Goal: Check status: Check status

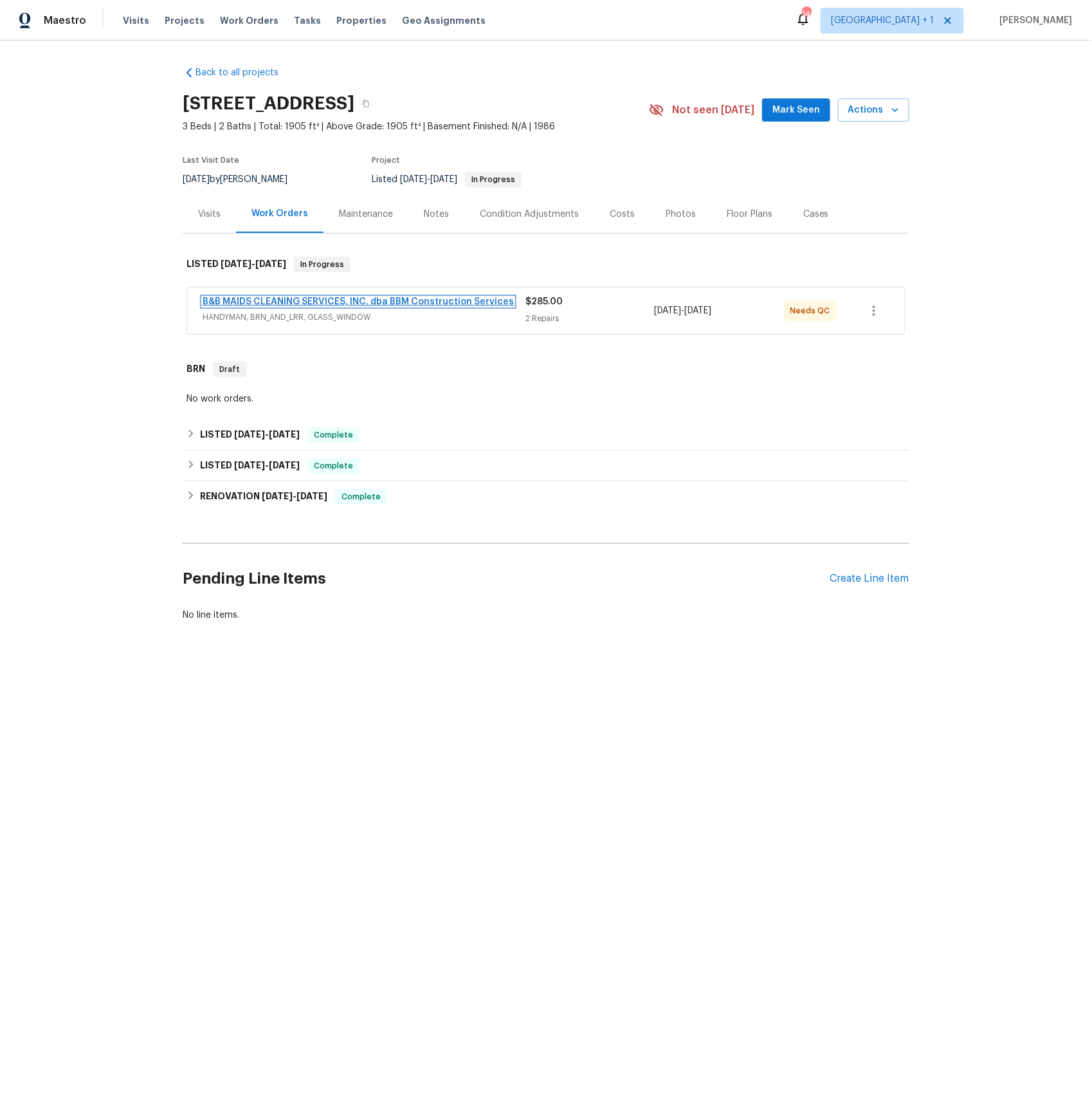
click at [311, 298] on link "B&B MAIDS CLEANING SERVICES, INC. dba BBM Construction Services" at bounding box center [358, 301] width 311 height 9
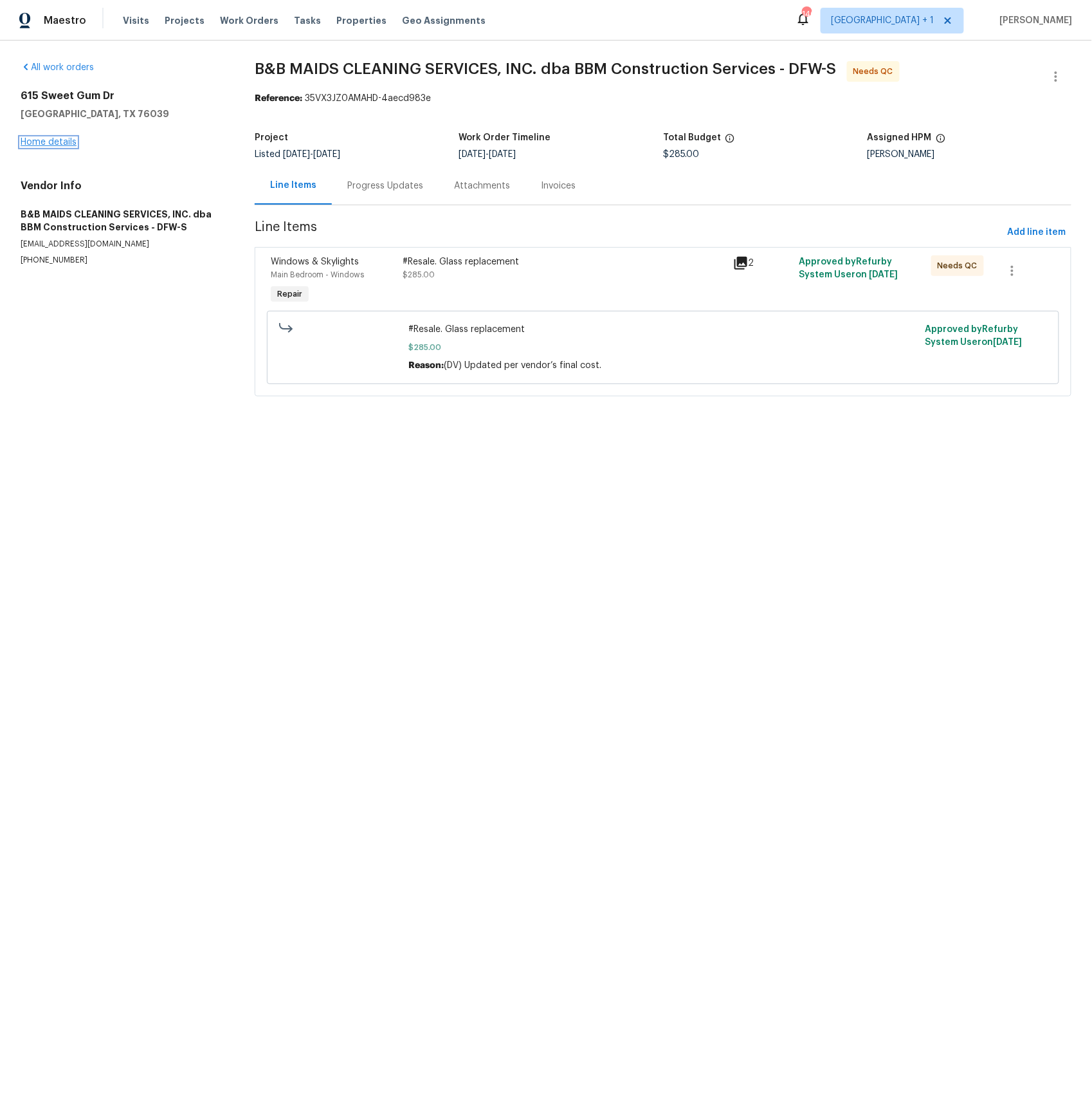
click at [35, 139] on link "Home details" at bounding box center [49, 142] width 56 height 9
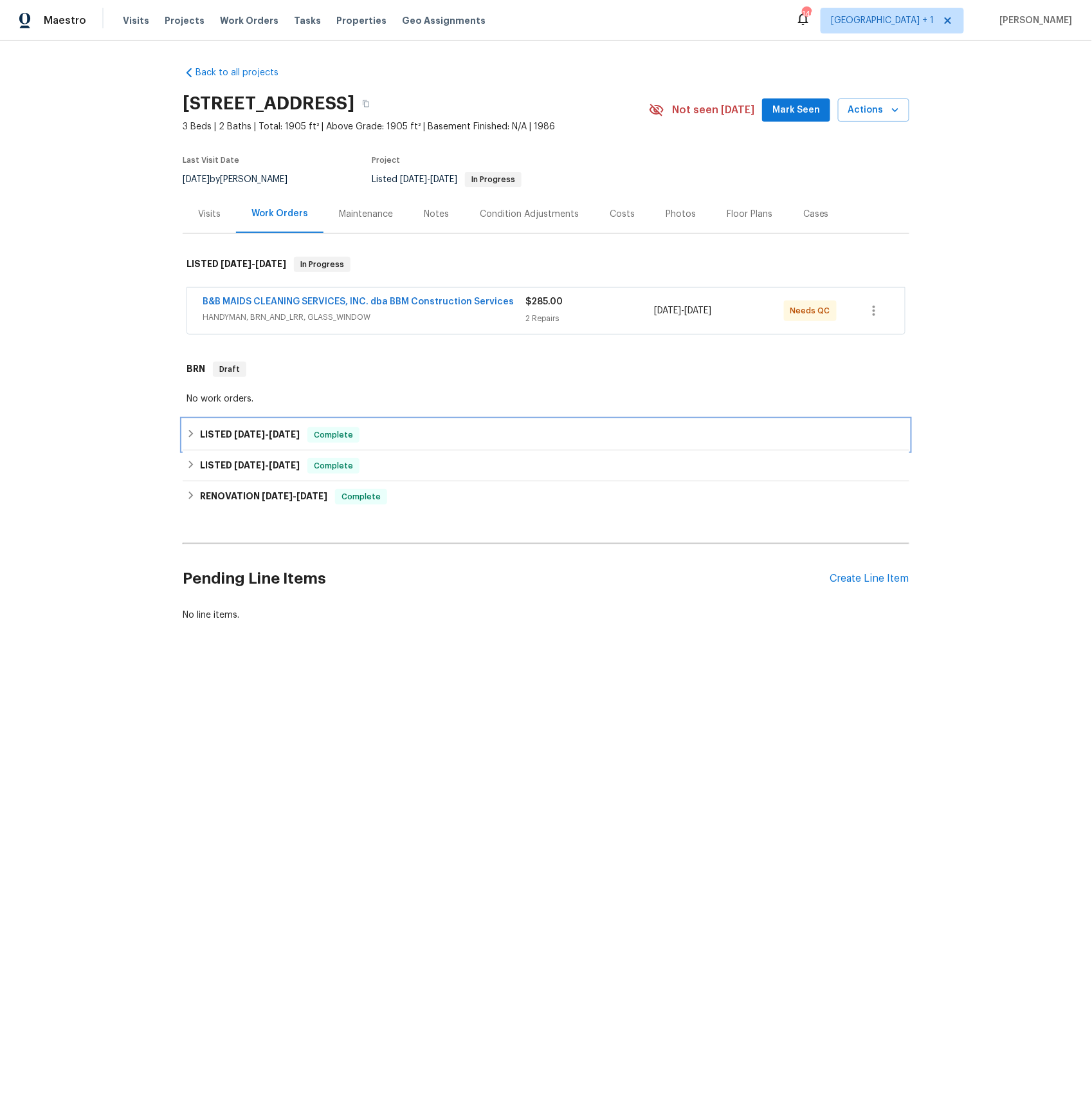
click at [249, 428] on h6 "LISTED [DATE] - [DATE]" at bounding box center [249, 434] width 100 height 15
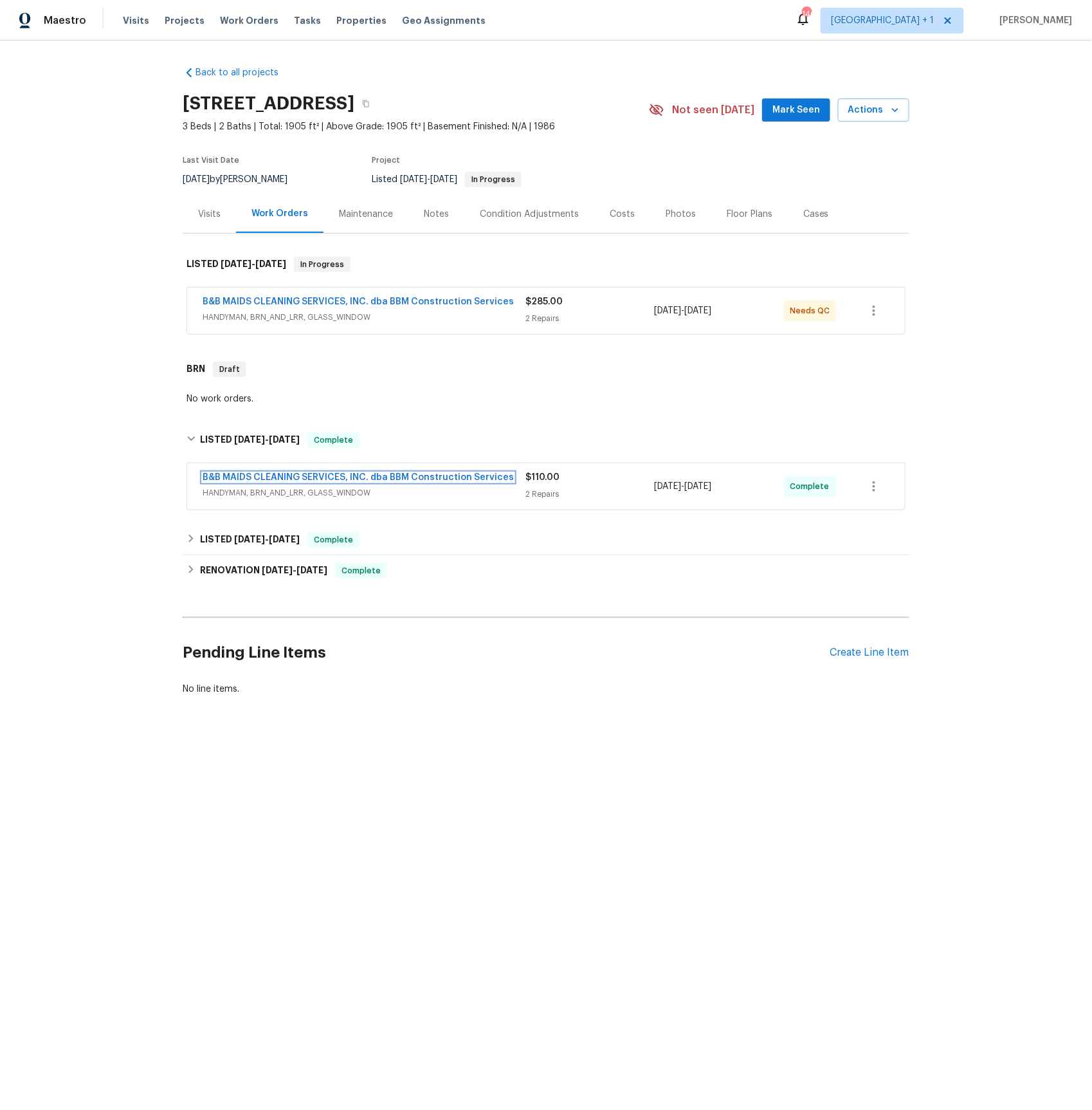
click at [311, 474] on link "B&B MAIDS CLEANING SERVICES, INC. dba BBM Construction Services" at bounding box center [358, 477] width 311 height 9
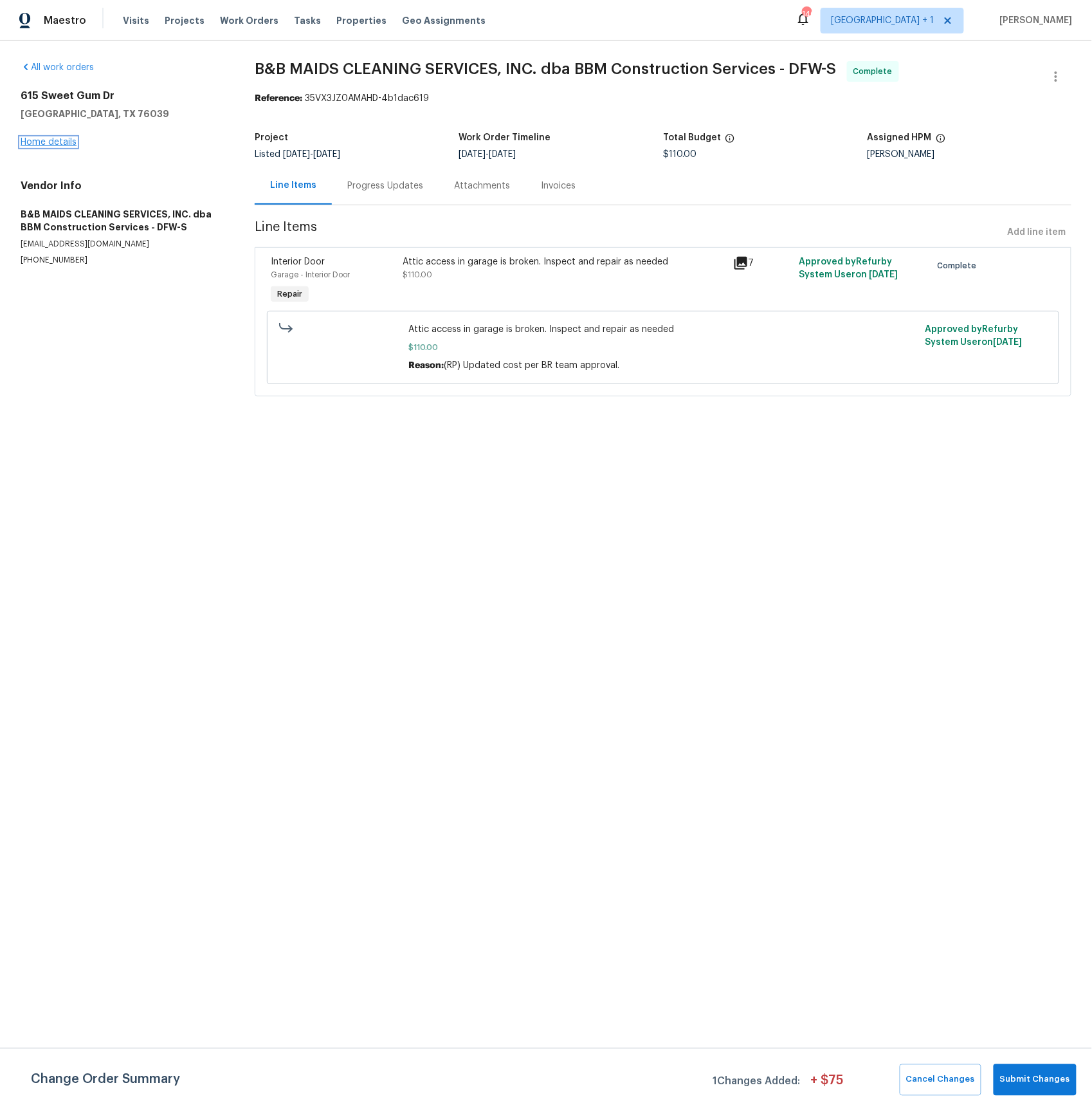
click at [52, 139] on link "Home details" at bounding box center [49, 142] width 56 height 9
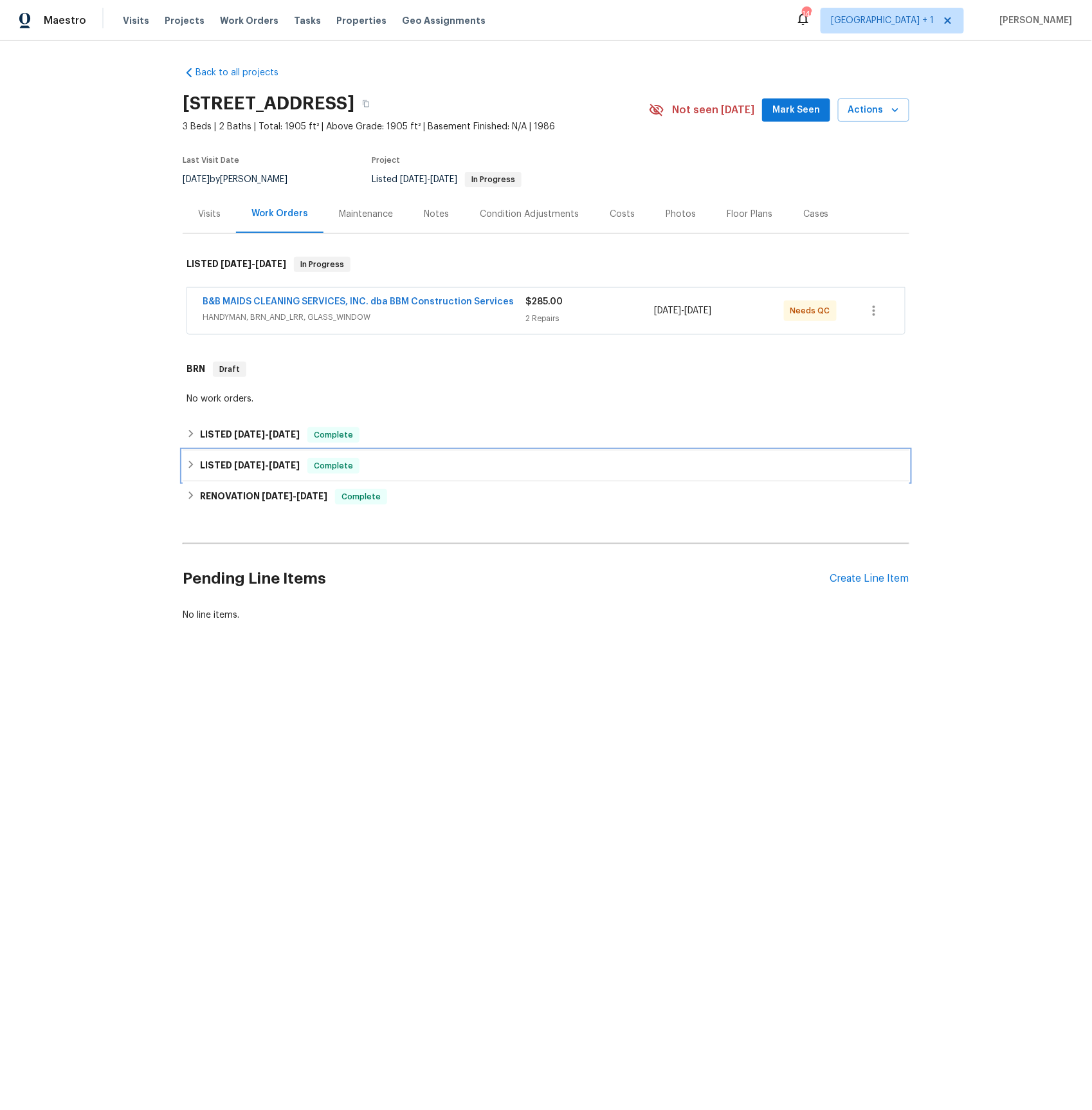
click at [245, 462] on span "[DATE]" at bounding box center [249, 465] width 31 height 9
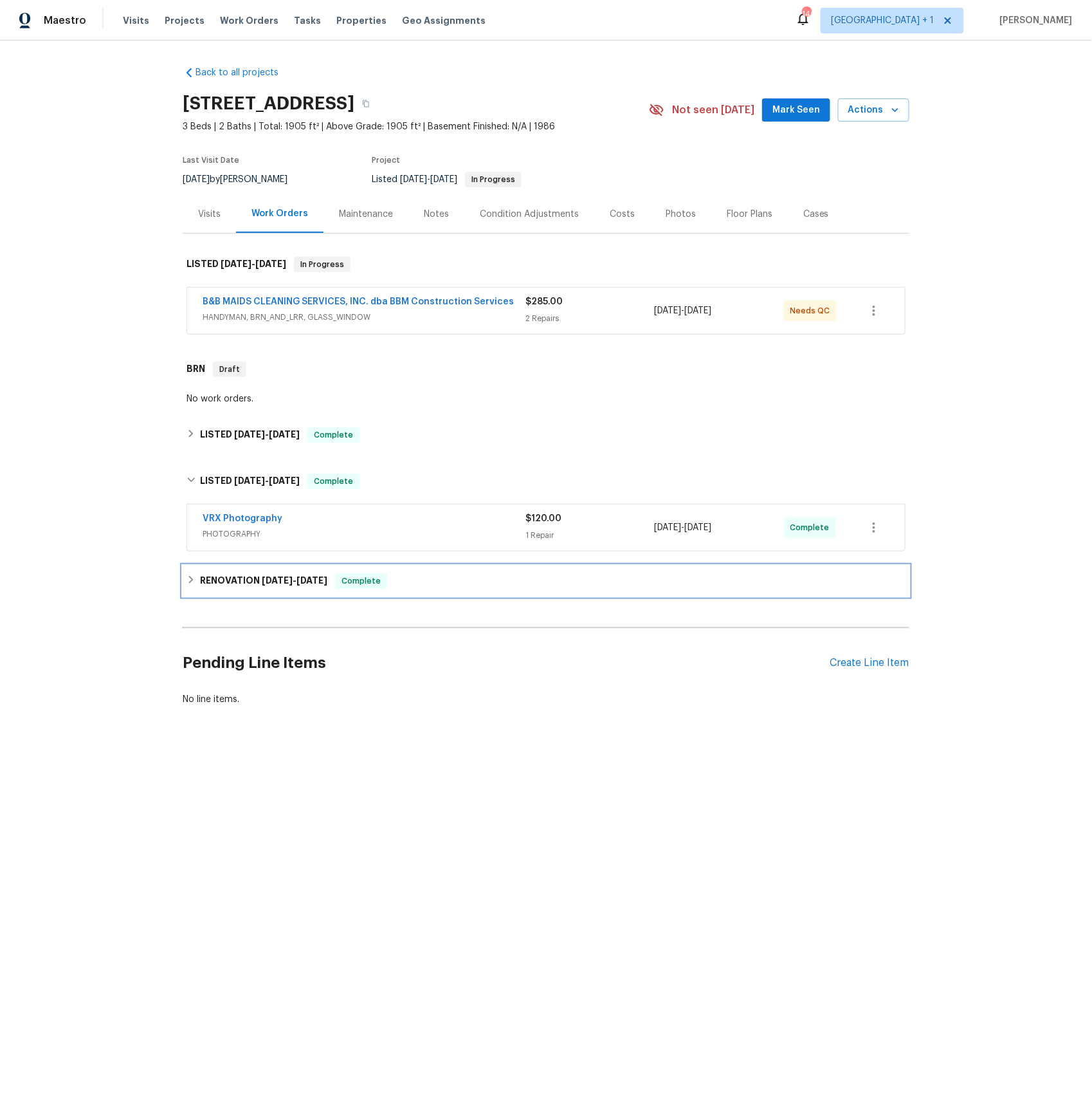
click at [228, 583] on h6 "RENOVATION [DATE] - [DATE]" at bounding box center [264, 580] width 127 height 15
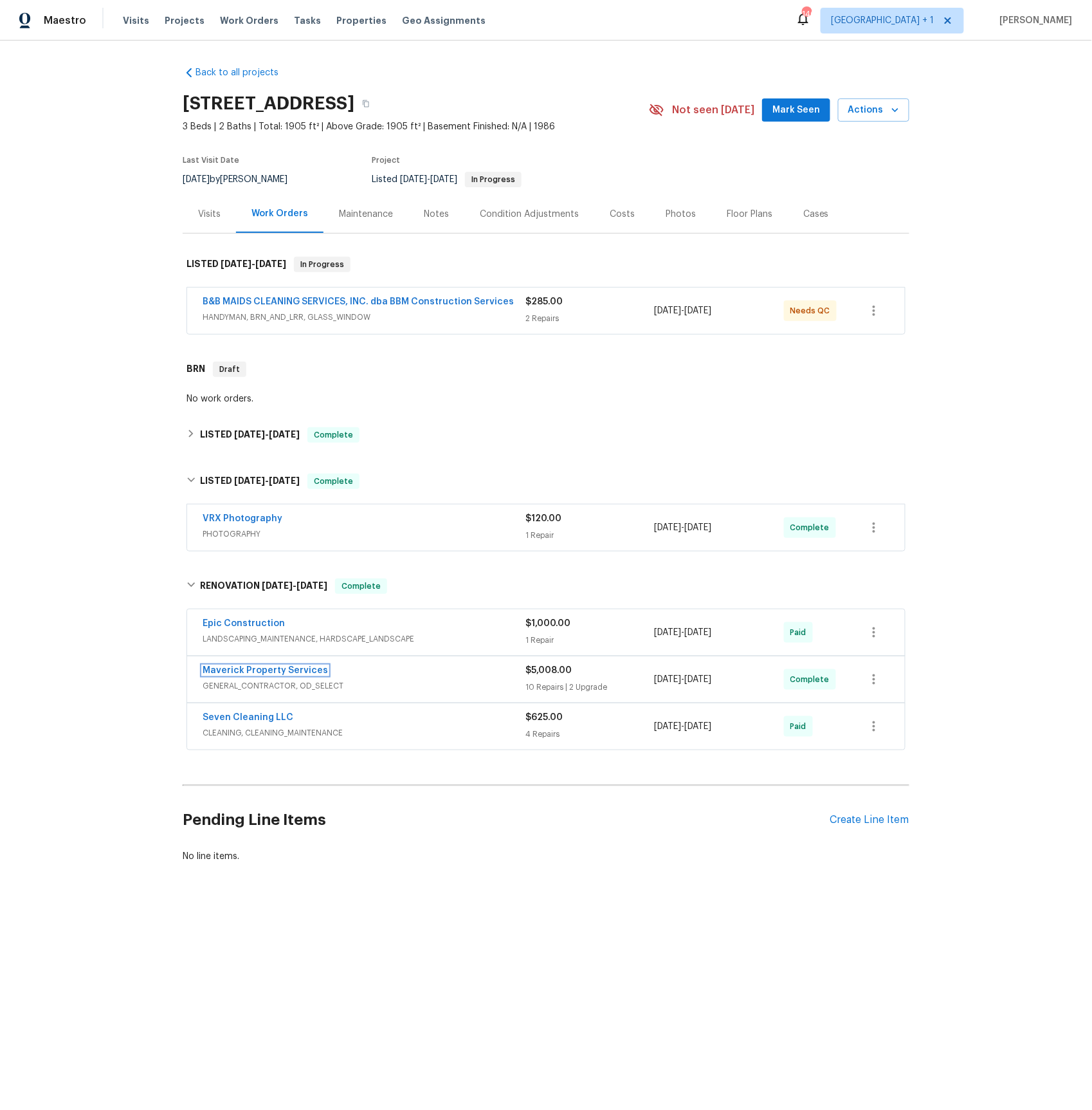
drag, startPoint x: 232, startPoint y: 669, endPoint x: 252, endPoint y: 652, distance: 26.2
click at [232, 669] on link "Maverick Property Services" at bounding box center [264, 670] width 125 height 9
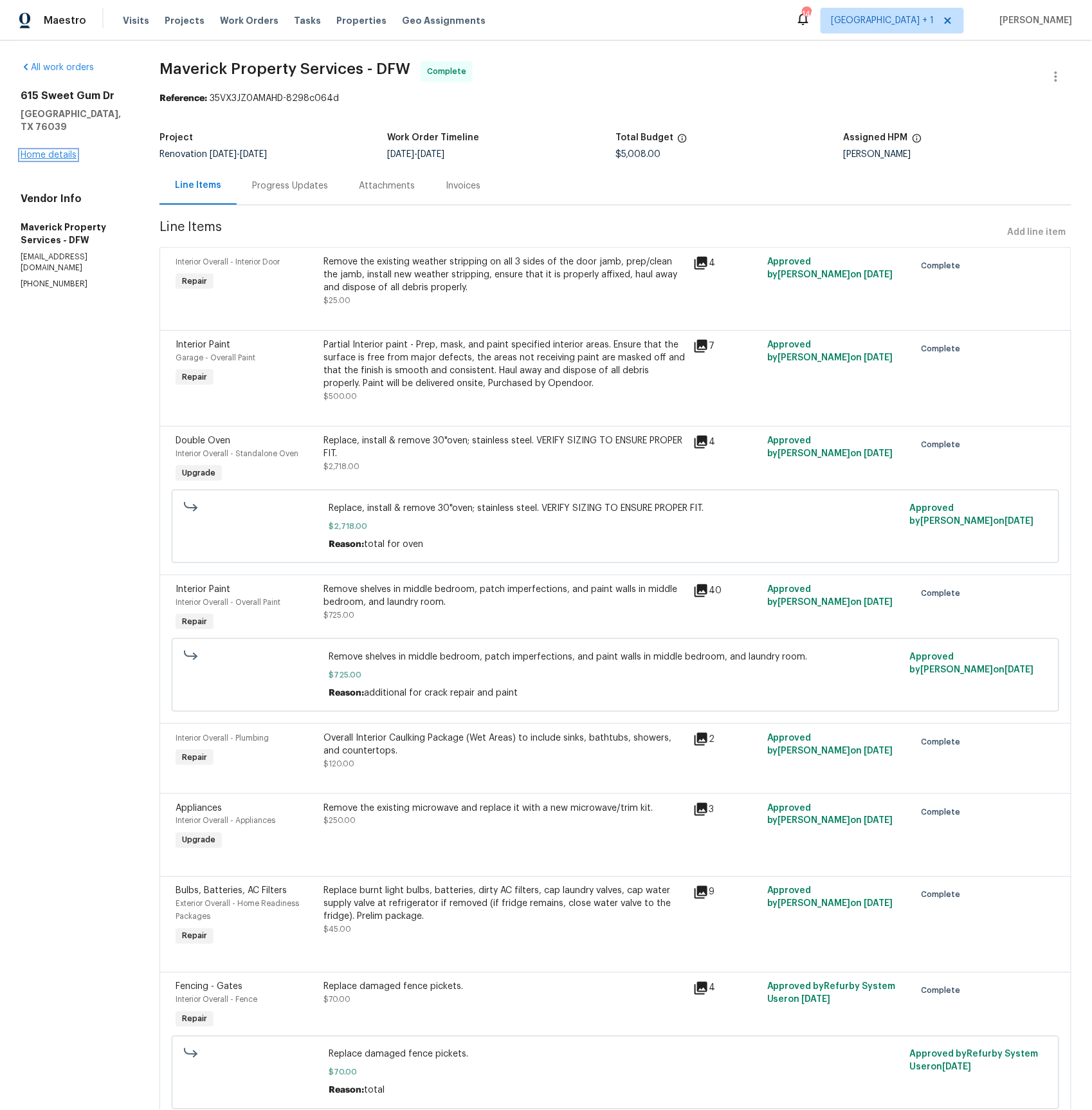
click at [45, 151] on link "Home details" at bounding box center [49, 155] width 56 height 9
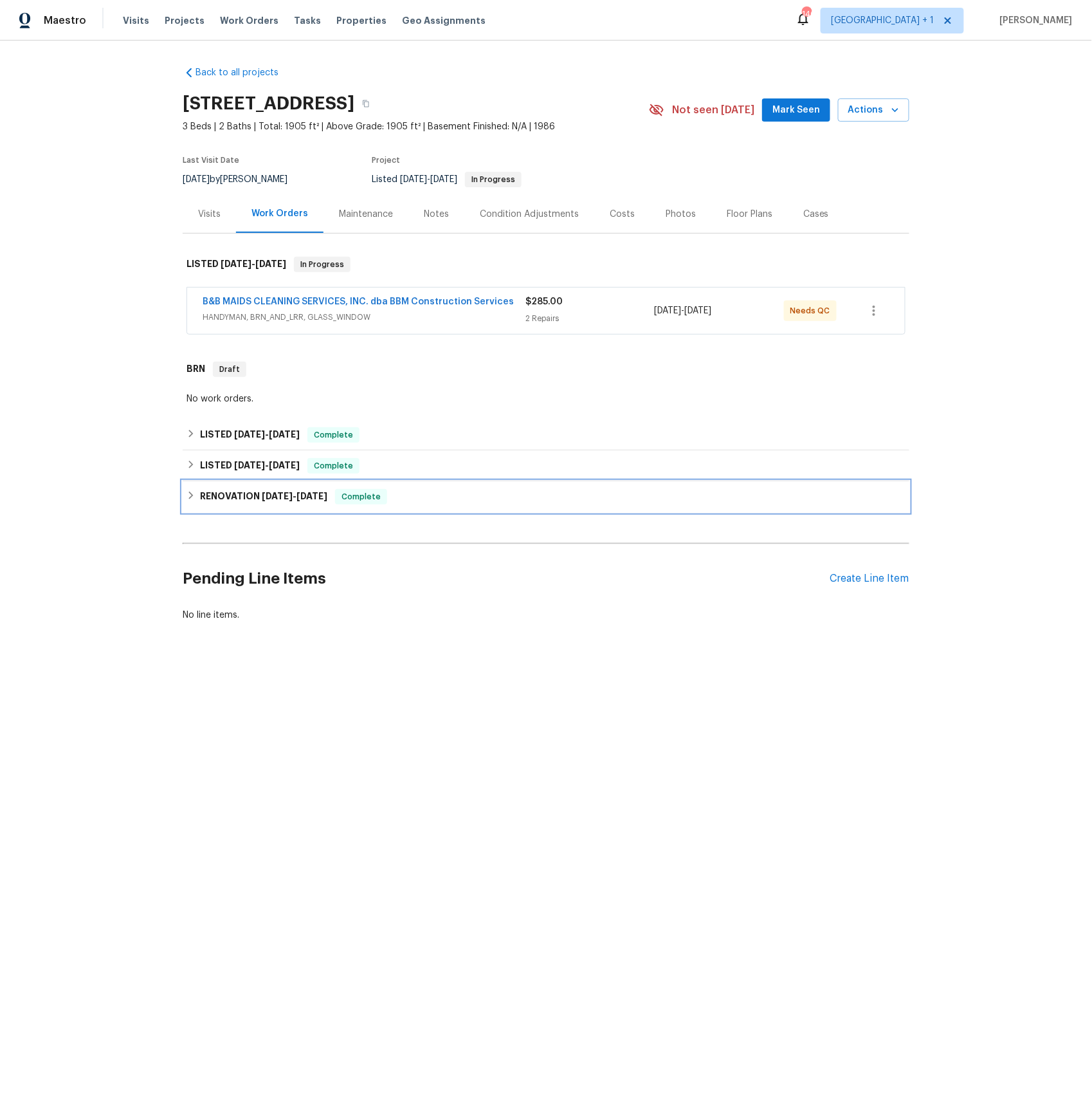
click at [239, 497] on h6 "RENOVATION [DATE] - [DATE]" at bounding box center [264, 496] width 127 height 15
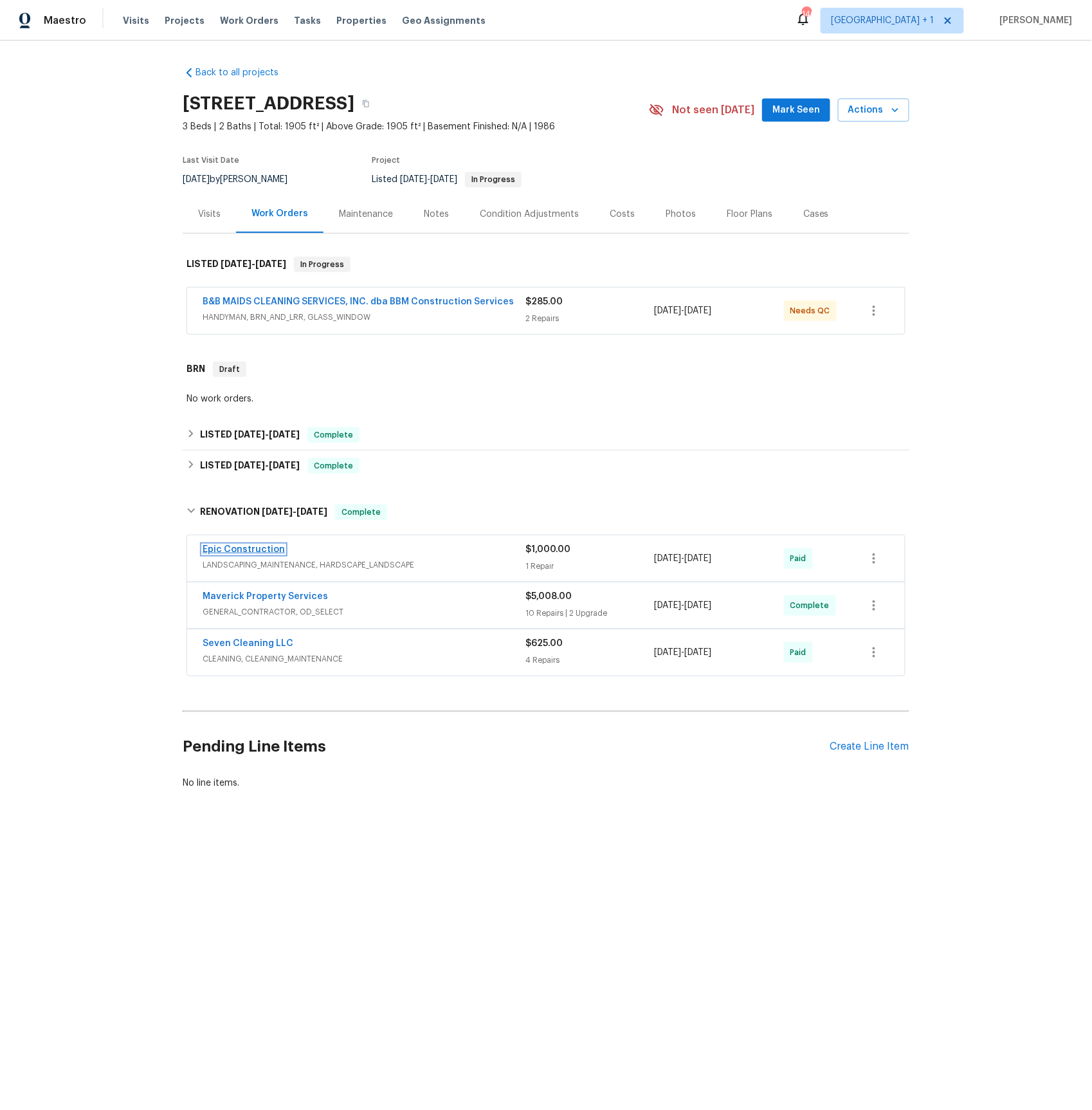
click at [240, 550] on link "Epic Construction" at bounding box center [243, 549] width 82 height 9
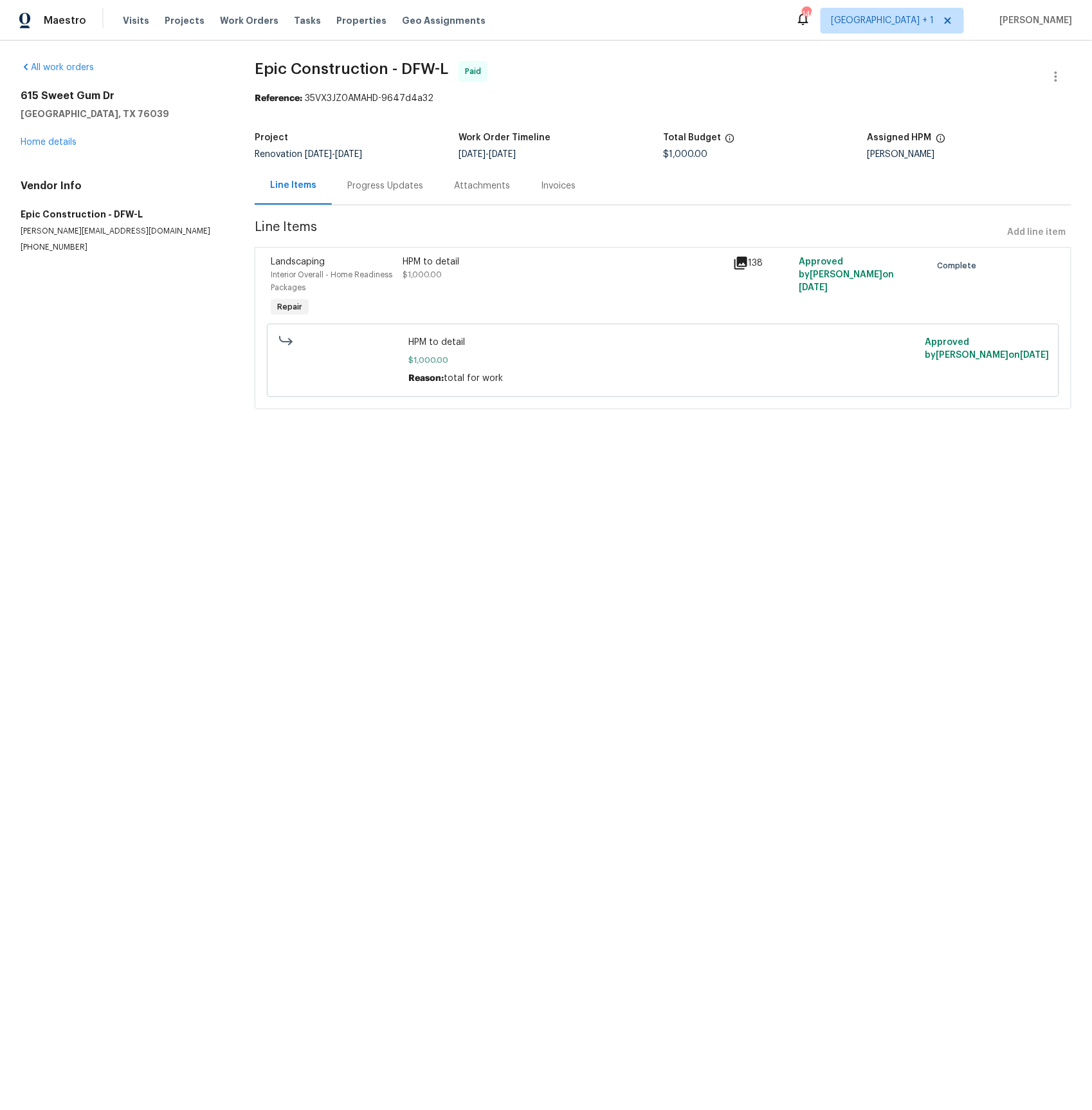
click at [387, 180] on div "Progress Updates" at bounding box center [385, 186] width 76 height 13
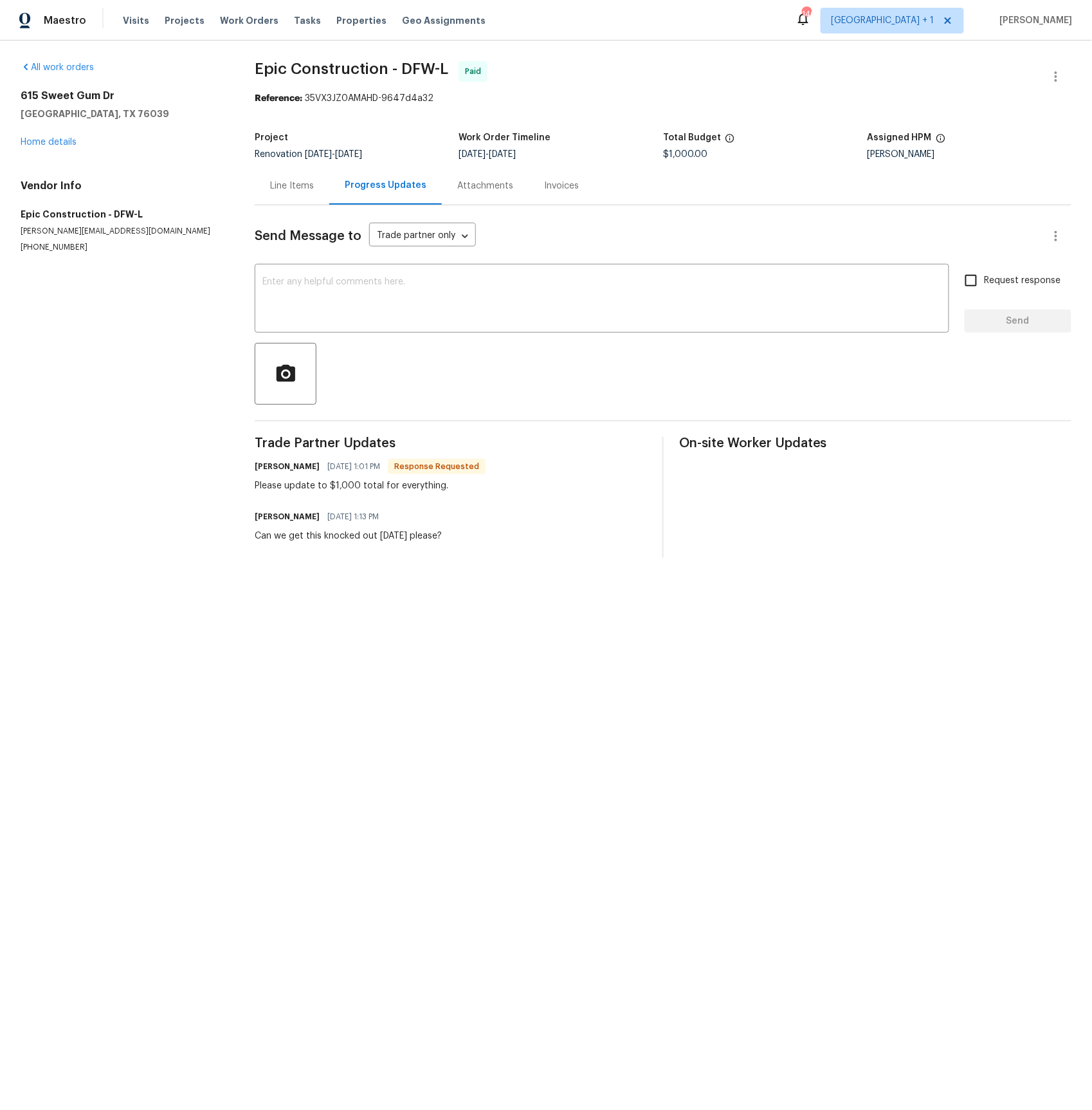
click at [298, 189] on div "Line Items" at bounding box center [292, 186] width 44 height 13
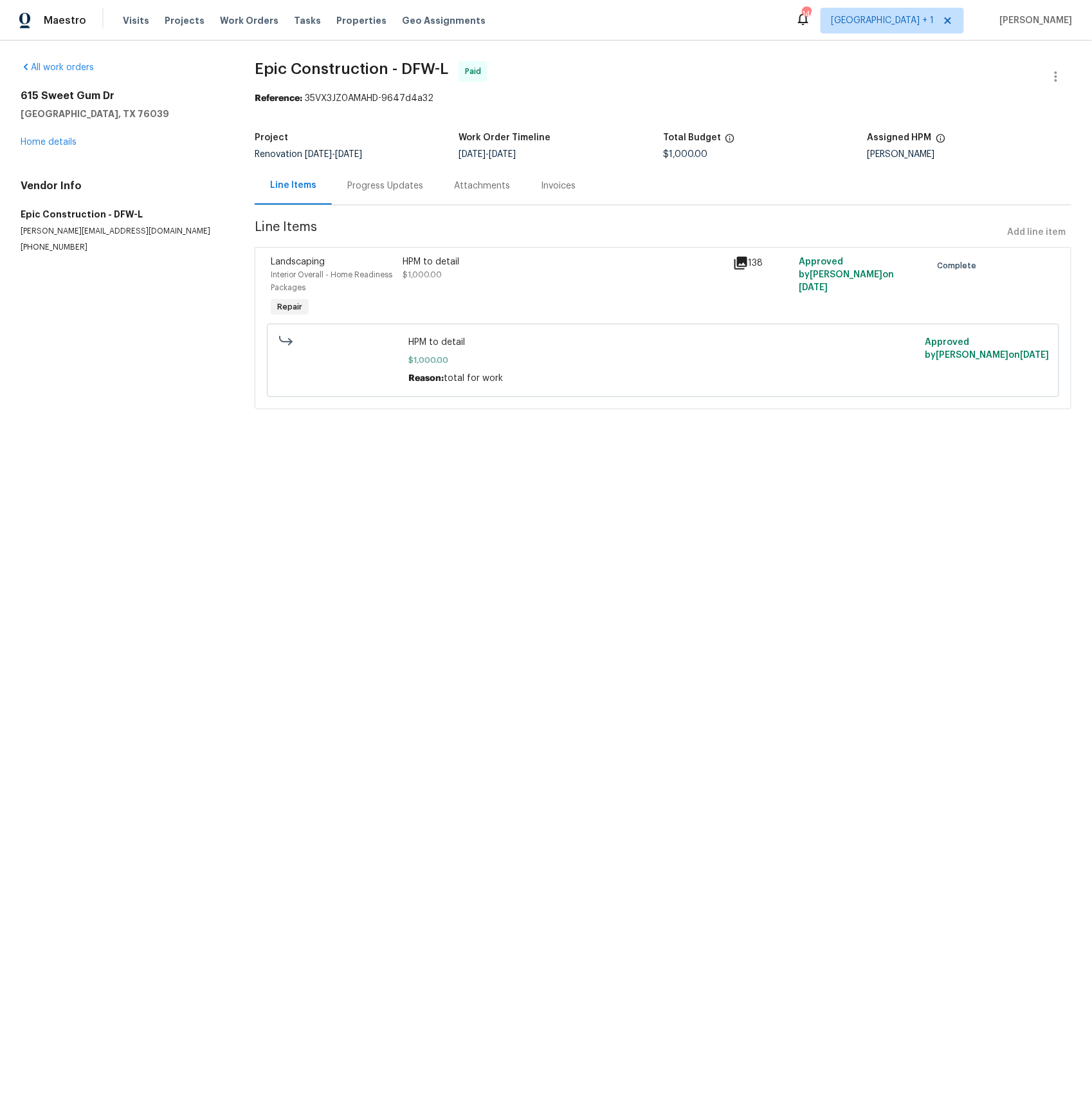
click at [742, 264] on icon at bounding box center [740, 262] width 15 height 15
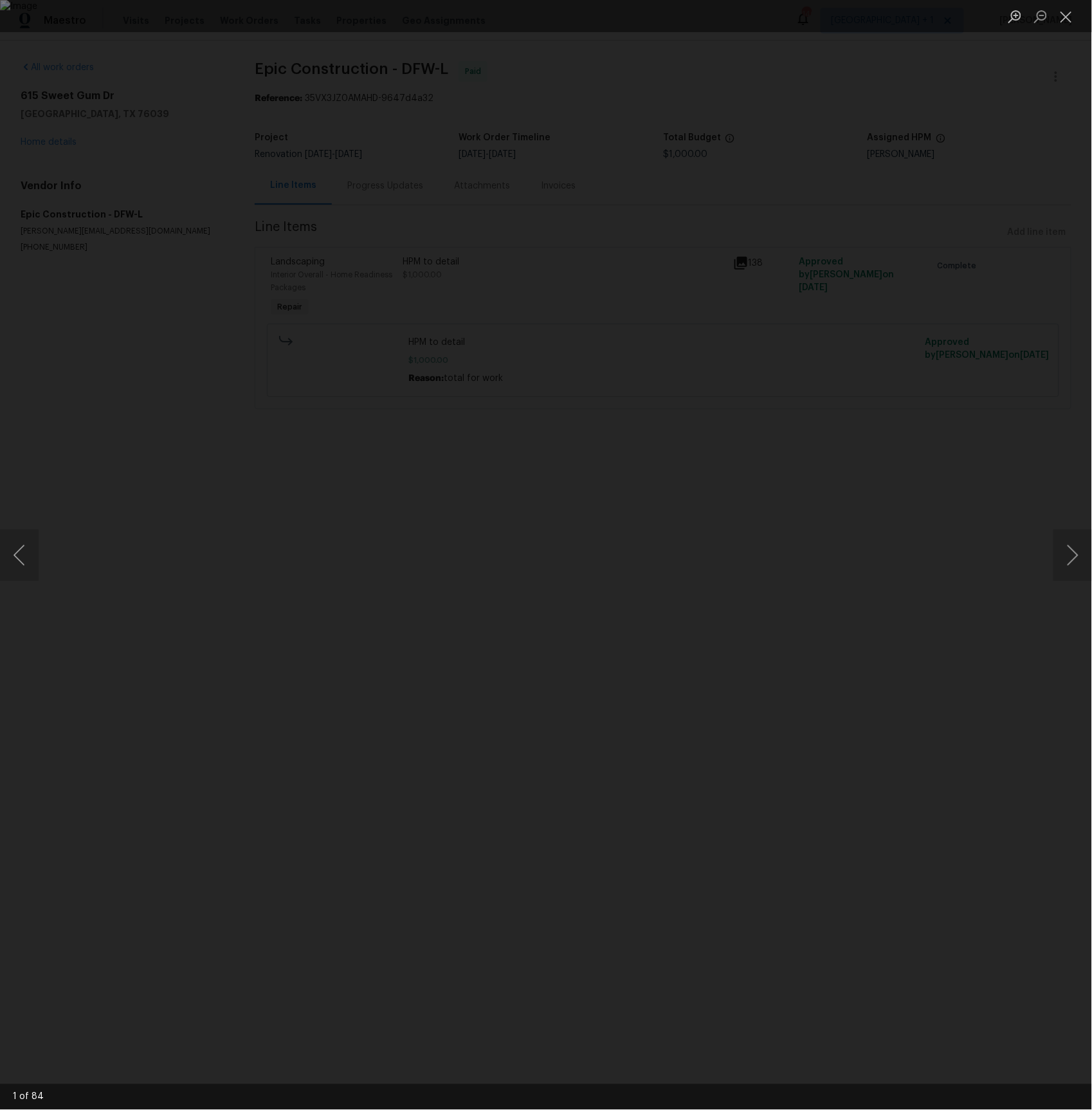
click at [1043, 576] on div "Lightbox" at bounding box center [546, 555] width 1092 height 1110
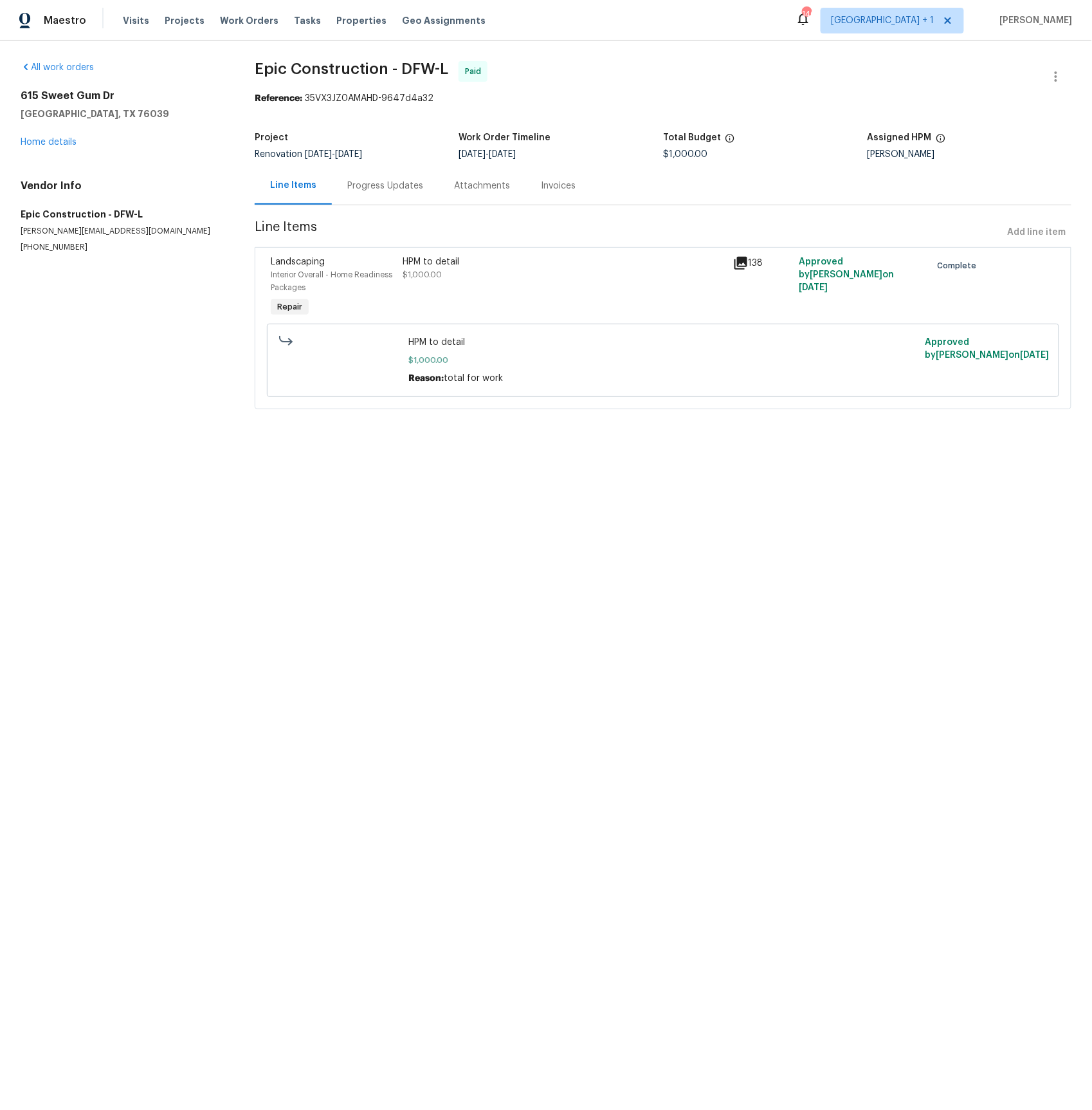
click at [1043, 445] on html "Maestro Visits Projects Work Orders Tasks Properties Geo Assignments 140 [GEOGR…" at bounding box center [546, 222] width 1092 height 445
click at [743, 261] on icon at bounding box center [741, 263] width 13 height 13
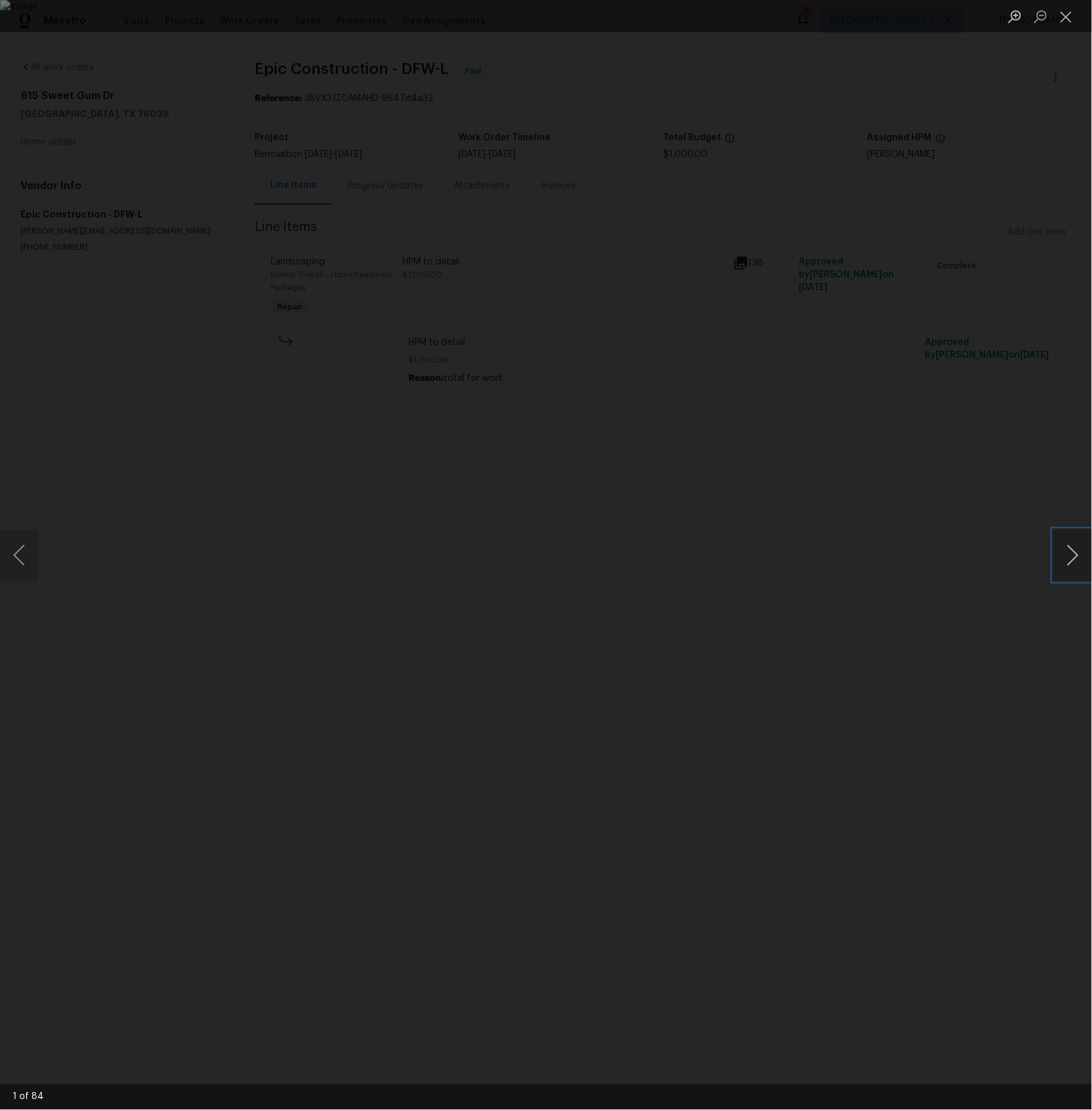
click at [1062, 563] on button "Next image" at bounding box center [1072, 555] width 38 height 52
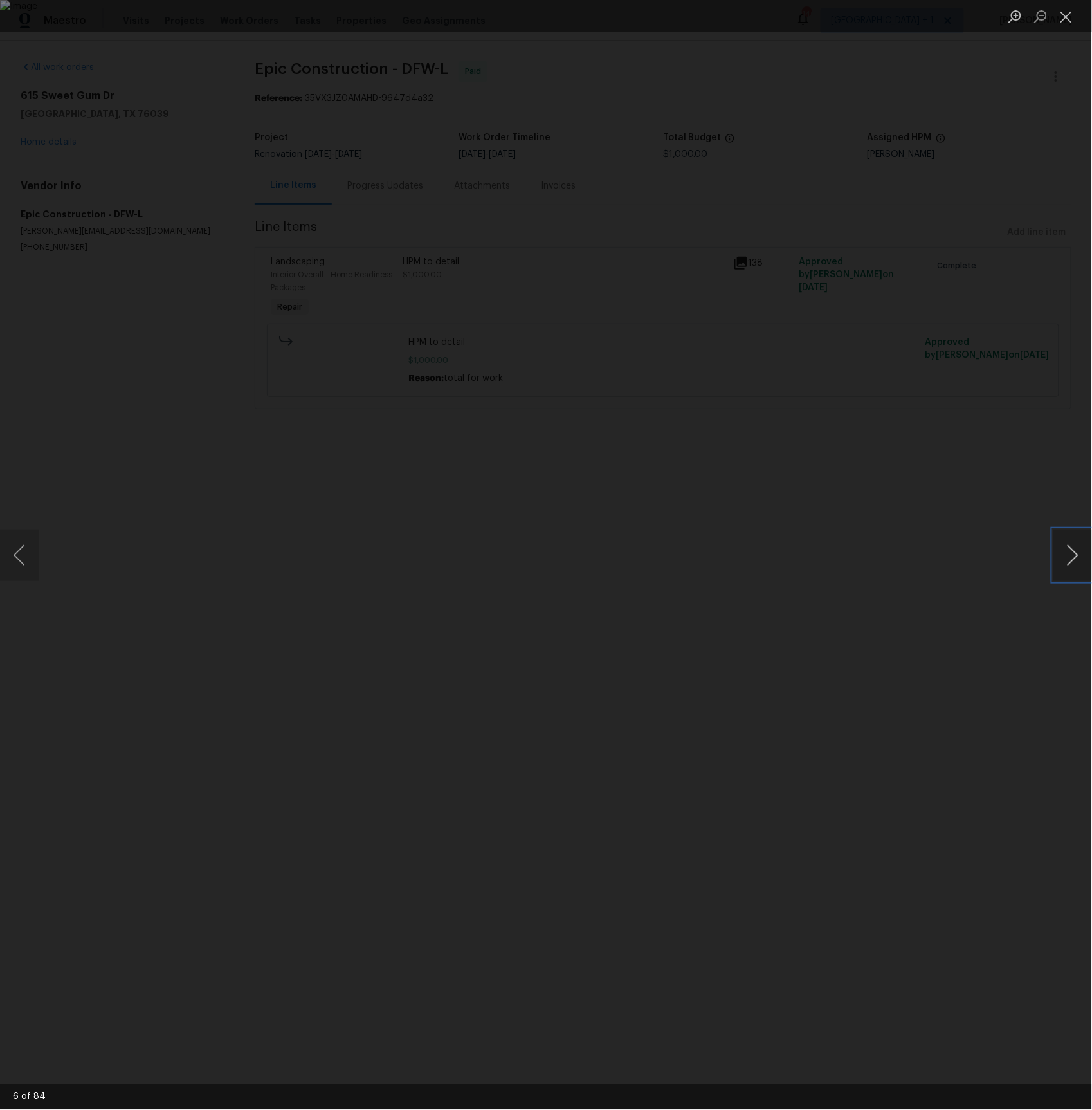
click at [1062, 563] on button "Next image" at bounding box center [1072, 555] width 38 height 52
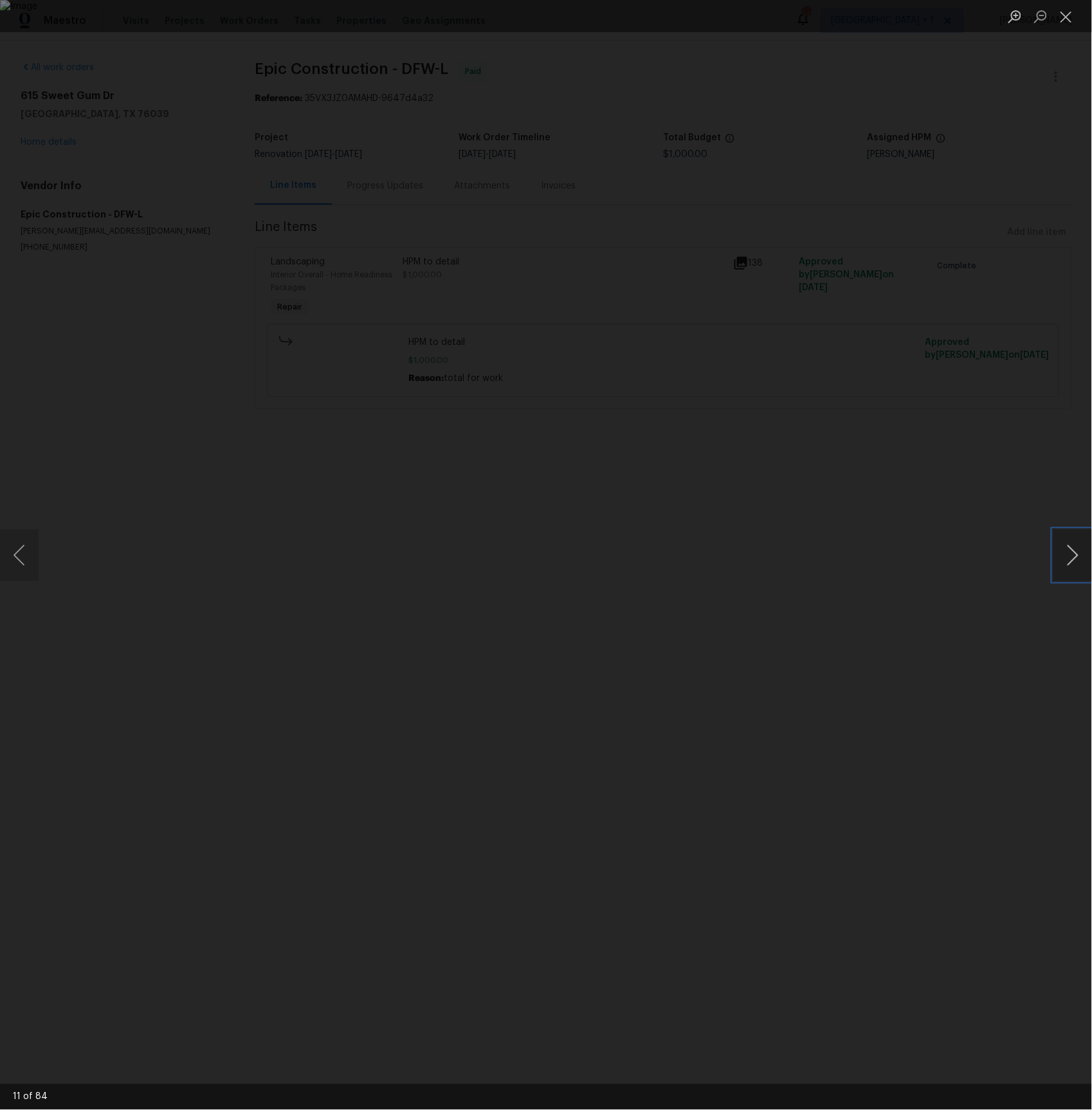
click at [1062, 563] on button "Next image" at bounding box center [1072, 555] width 38 height 52
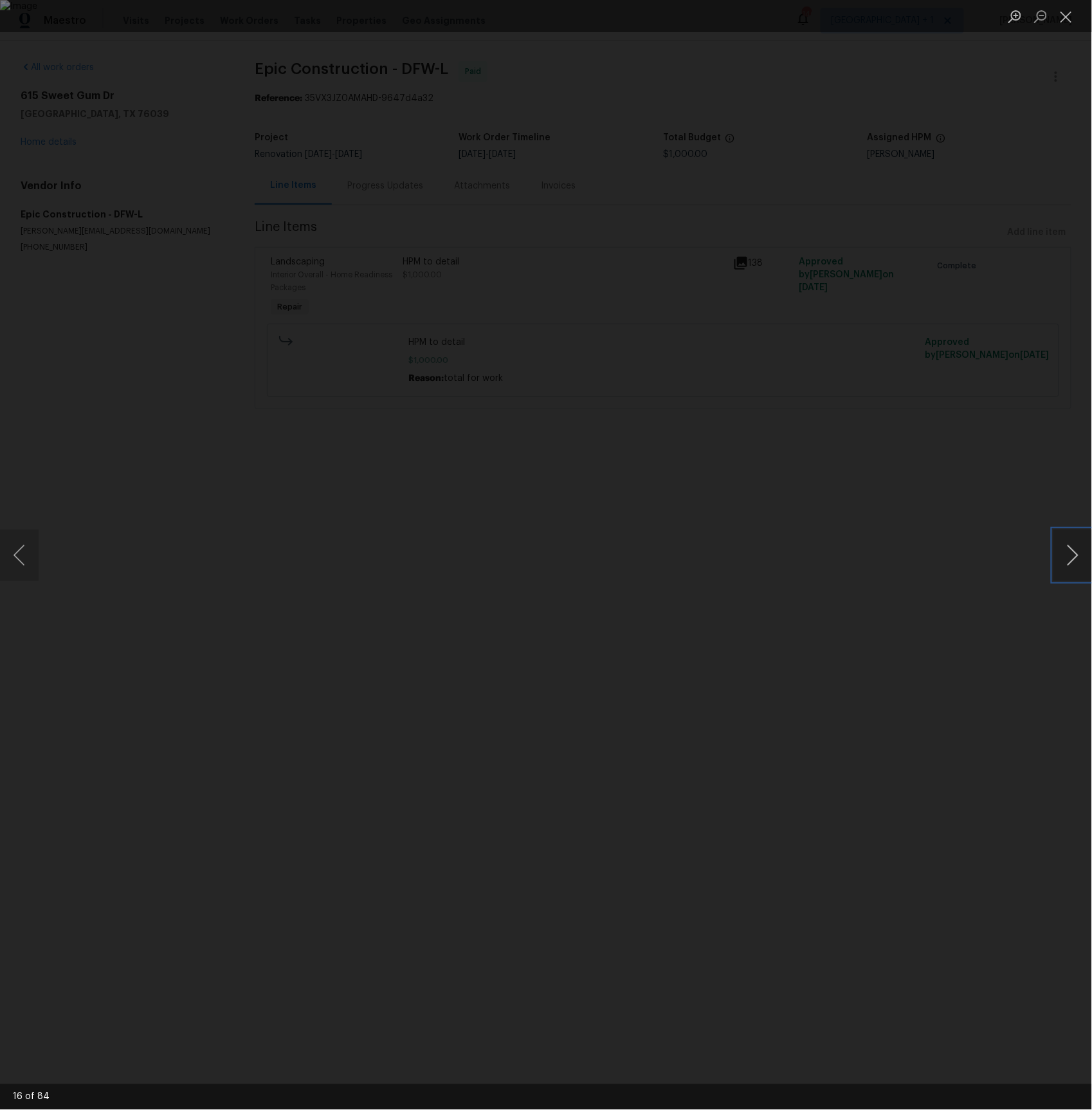
click at [1062, 563] on button "Next image" at bounding box center [1072, 555] width 38 height 52
drag, startPoint x: 1070, startPoint y: 20, endPoint x: 976, endPoint y: 76, distance: 109.4
click at [1069, 20] on button "Close lightbox" at bounding box center [1066, 16] width 25 height 22
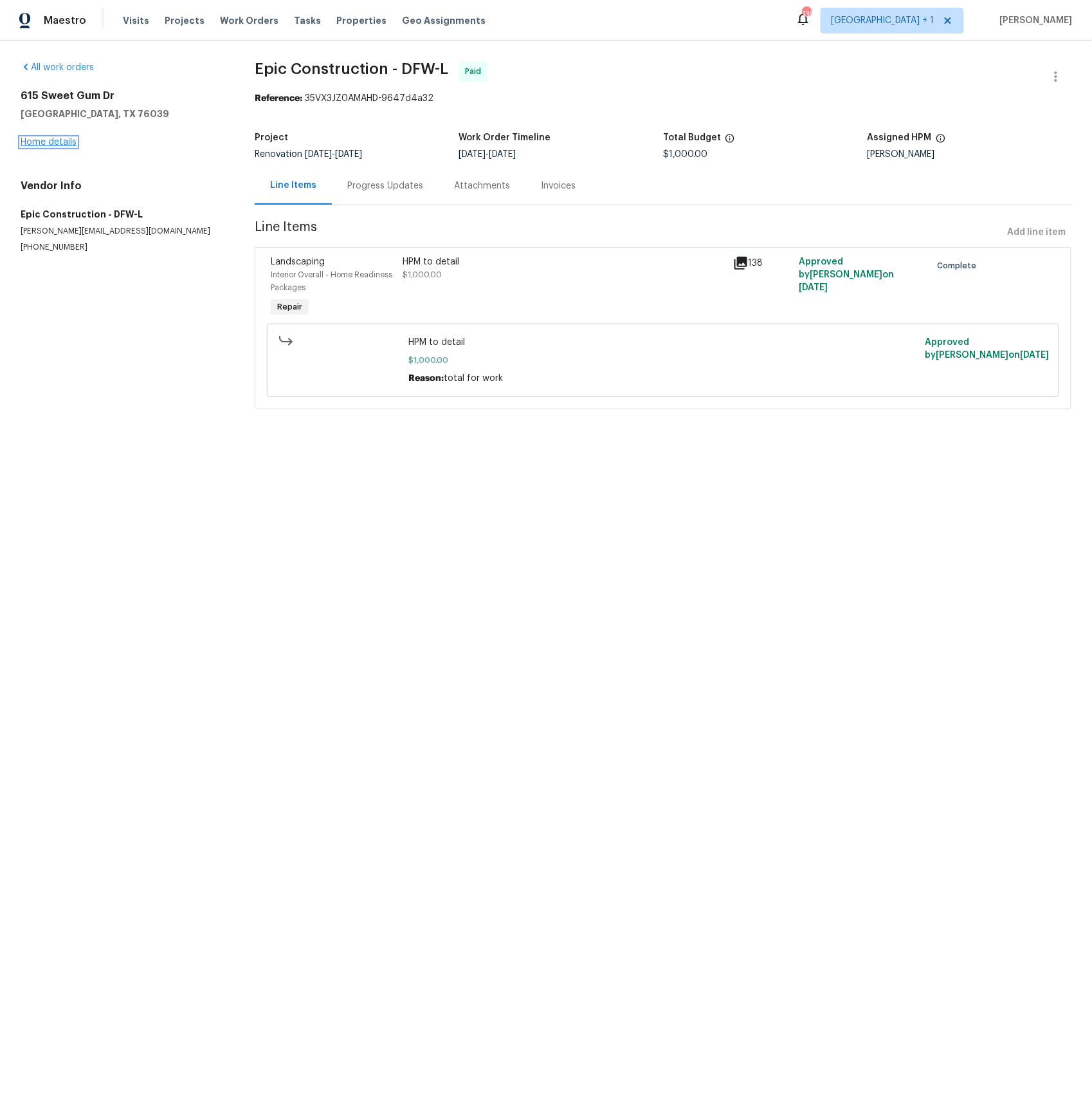
click at [66, 146] on link "Home details" at bounding box center [49, 142] width 56 height 9
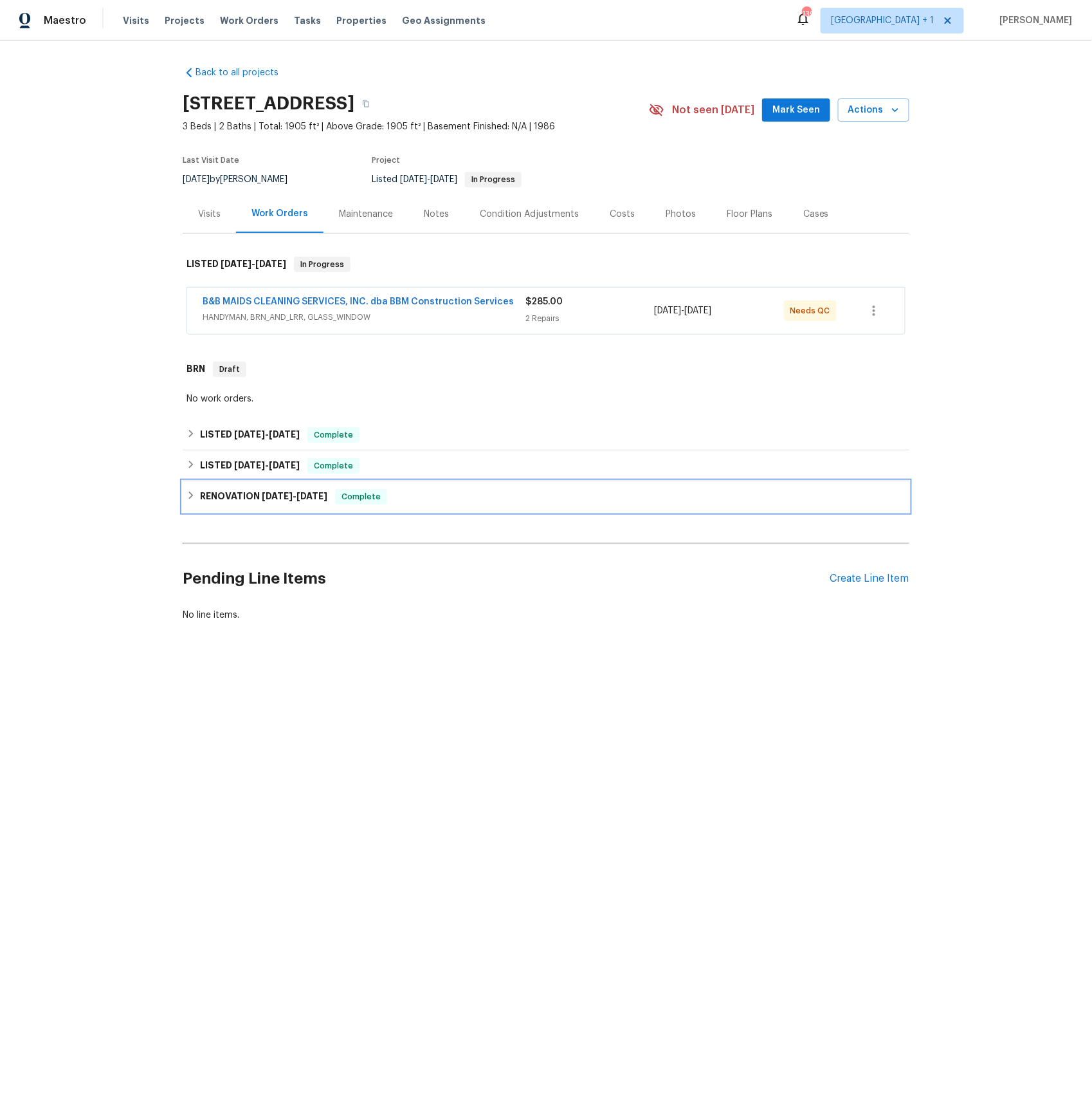
click at [239, 486] on div "RENOVATION [DATE] - [DATE] Complete" at bounding box center [546, 496] width 726 height 31
